Goal: Complete application form

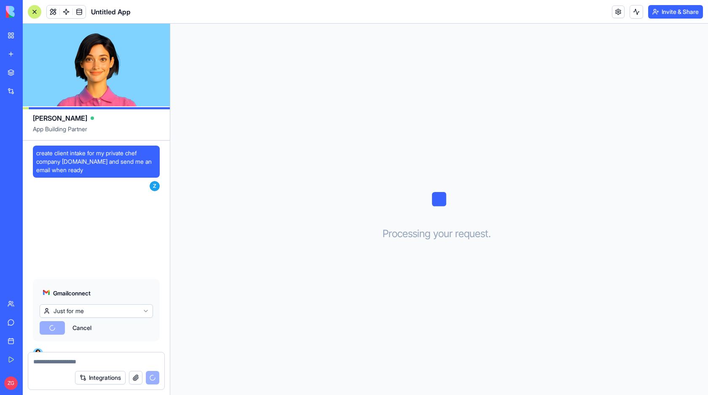
scroll to position [11, 0]
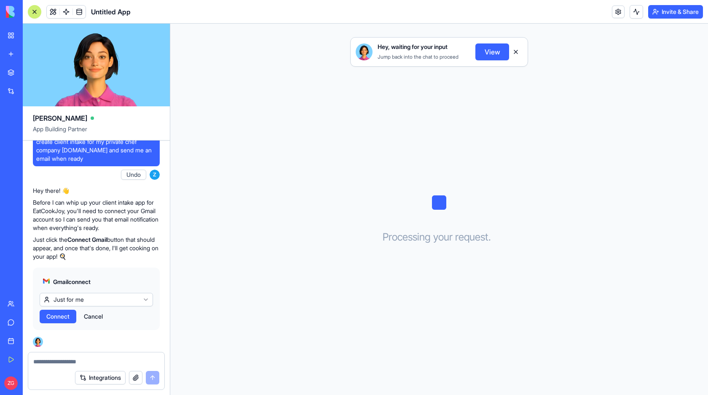
click at [491, 56] on button "View" at bounding box center [493, 51] width 34 height 17
click at [57, 314] on span "Connect" at bounding box center [57, 316] width 23 height 8
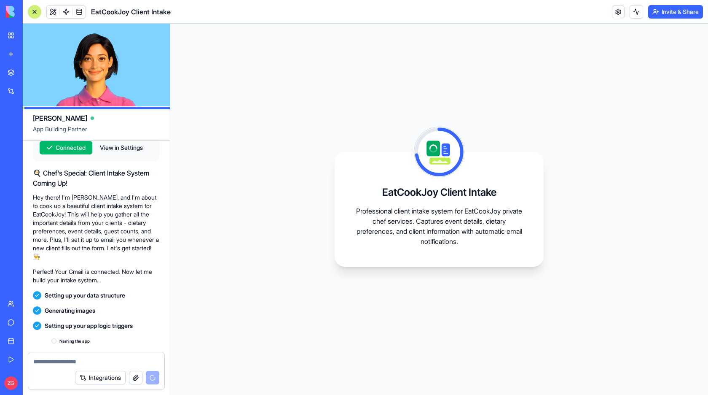
scroll to position [249, 0]
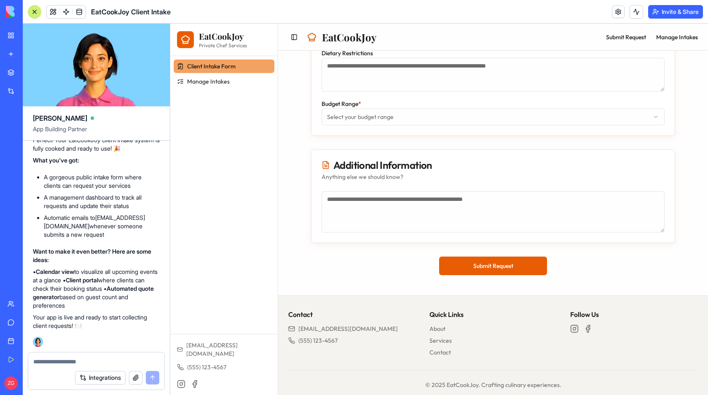
scroll to position [545, 0]
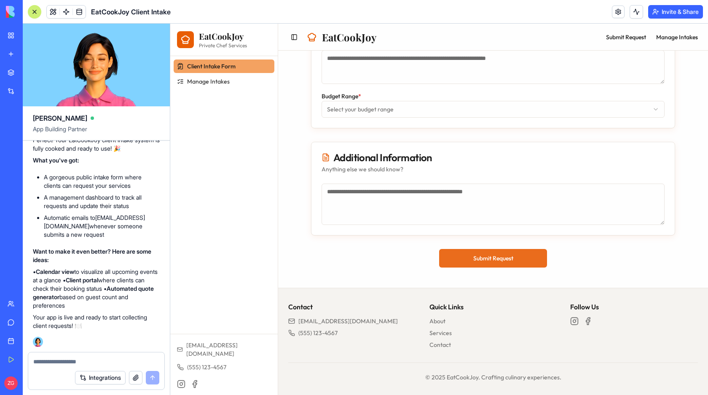
click at [498, 255] on button "Submit Request" at bounding box center [493, 258] width 108 height 19
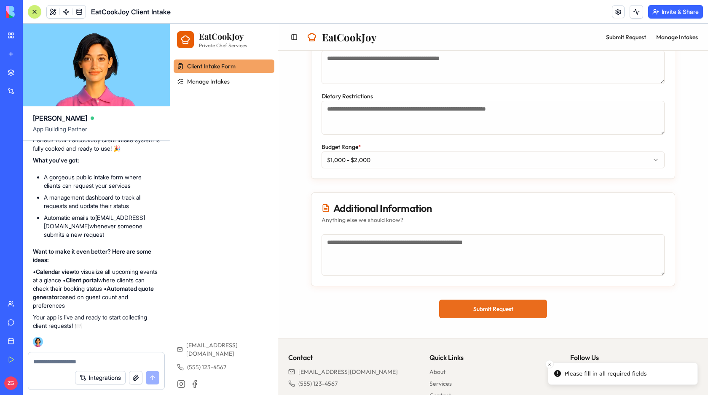
click at [479, 307] on button "Submit Request" at bounding box center [493, 308] width 108 height 19
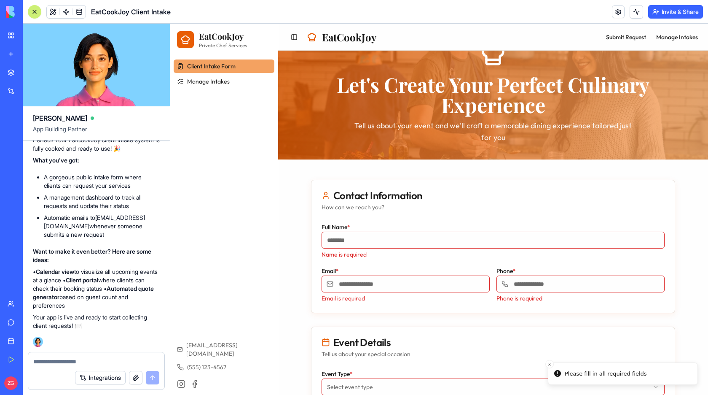
scroll to position [0, 0]
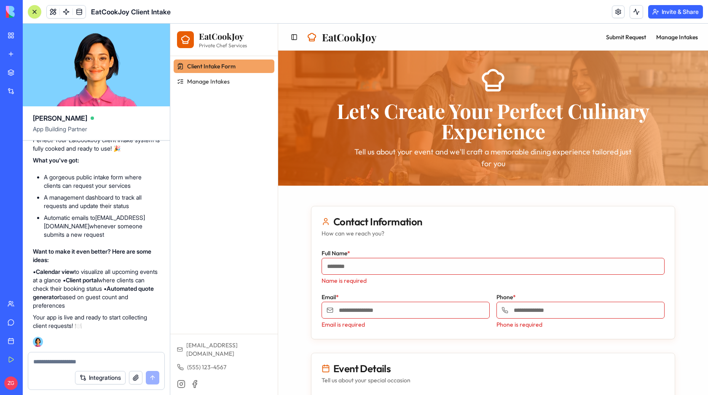
click at [216, 74] on ul "Client Intake Form Manage Intakes" at bounding box center [224, 73] width 101 height 29
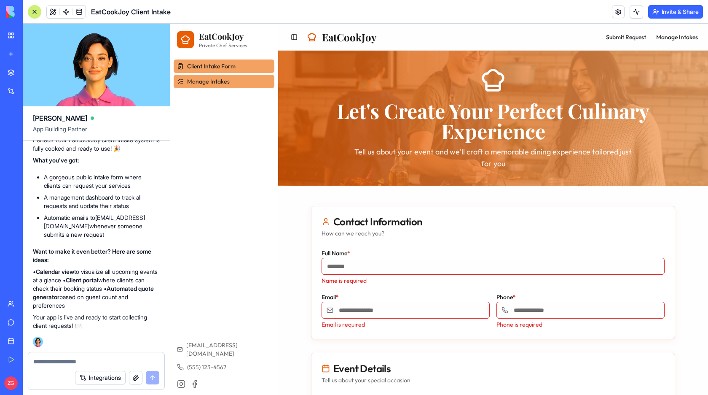
click at [215, 82] on span "Manage Intakes" at bounding box center [208, 81] width 43 height 8
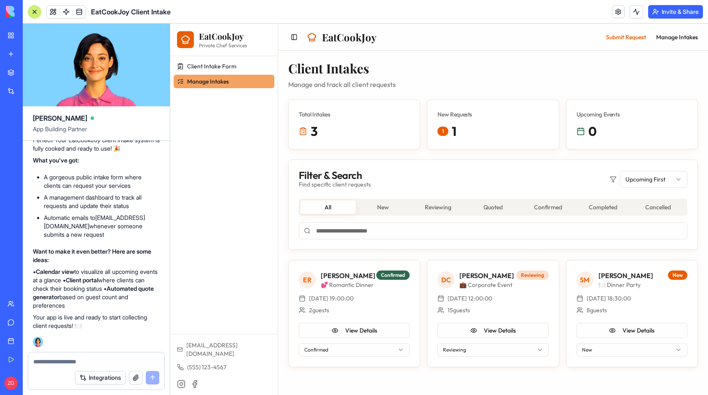
click at [626, 35] on link "Submit Request" at bounding box center [626, 37] width 40 height 8
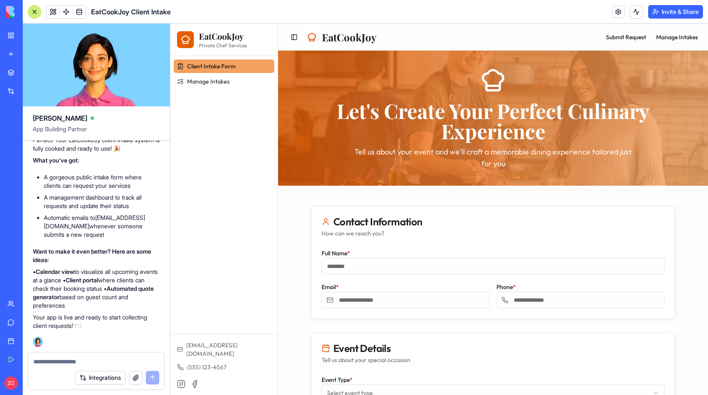
click at [118, 381] on button "Integrations" at bounding box center [100, 377] width 51 height 13
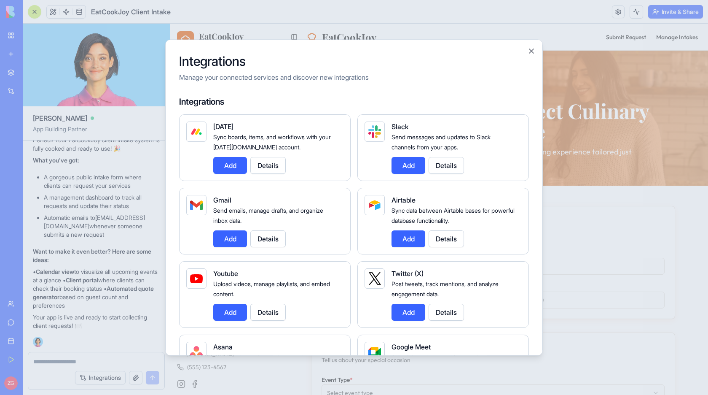
click at [101, 284] on div at bounding box center [354, 197] width 708 height 395
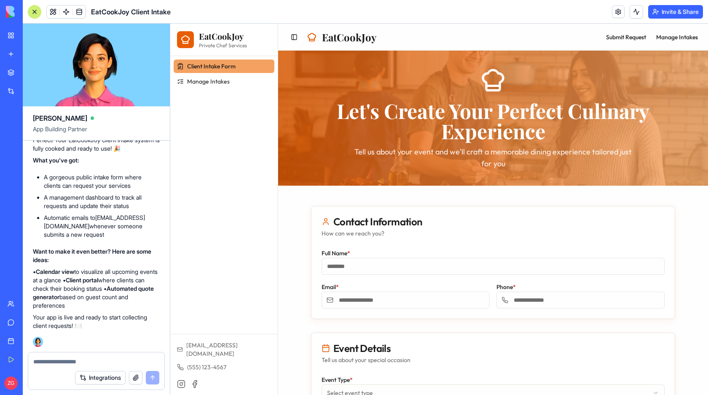
click at [90, 360] on textarea at bounding box center [96, 361] width 126 height 8
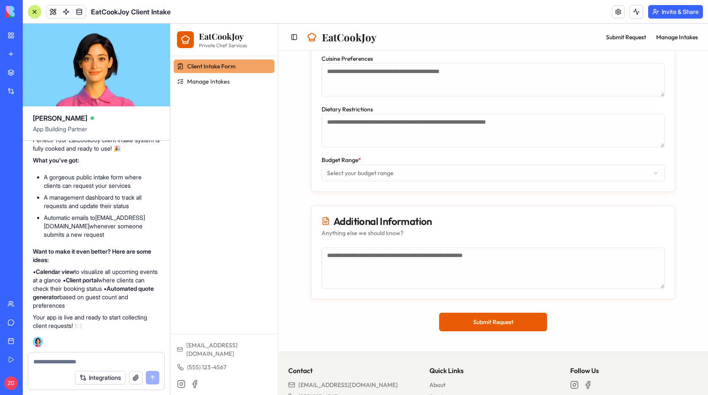
scroll to position [539, 0]
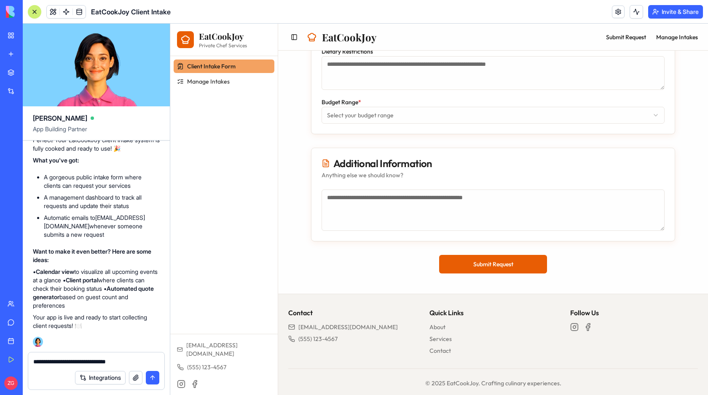
type textarea "**********"
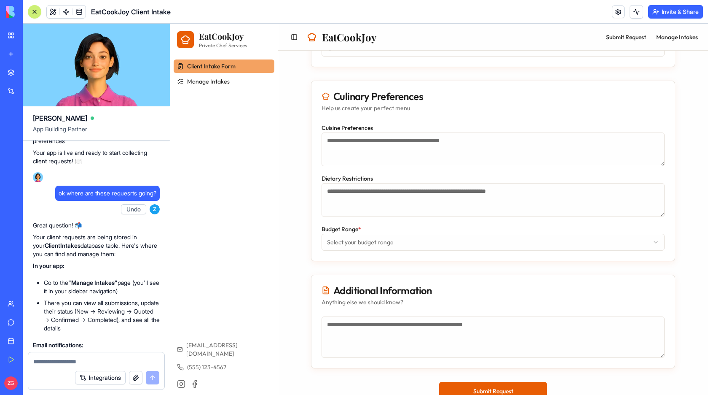
scroll to position [833, 0]
